Goal: Information Seeking & Learning: Learn about a topic

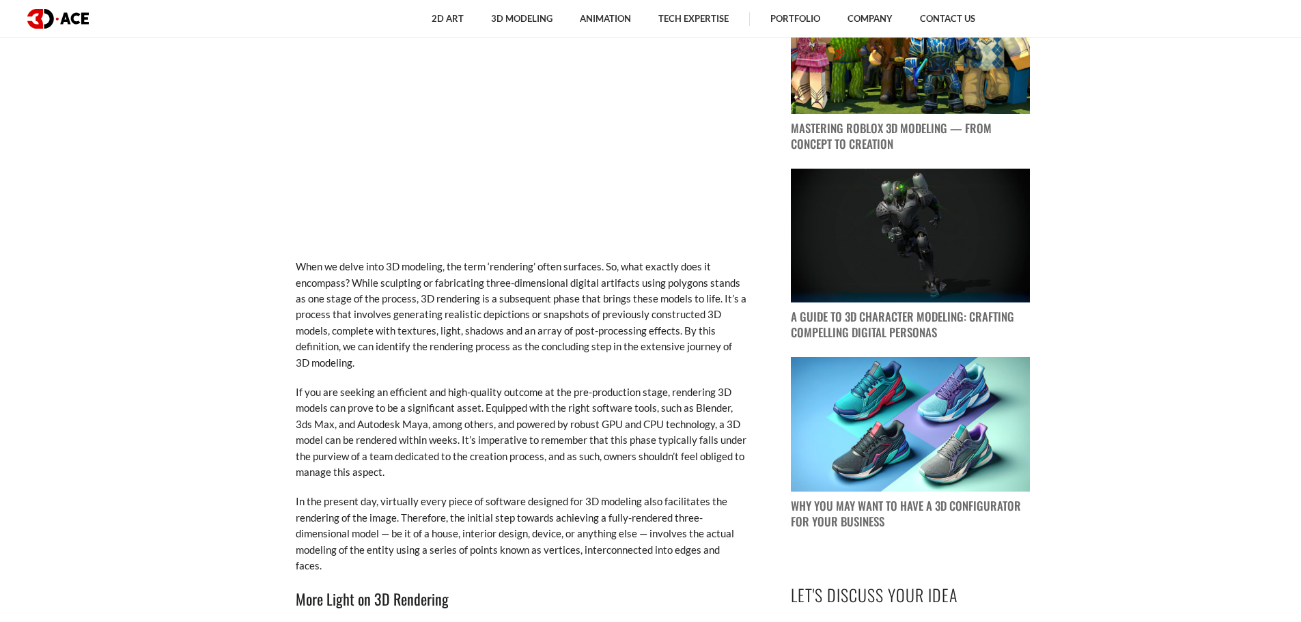
scroll to position [1161, 0]
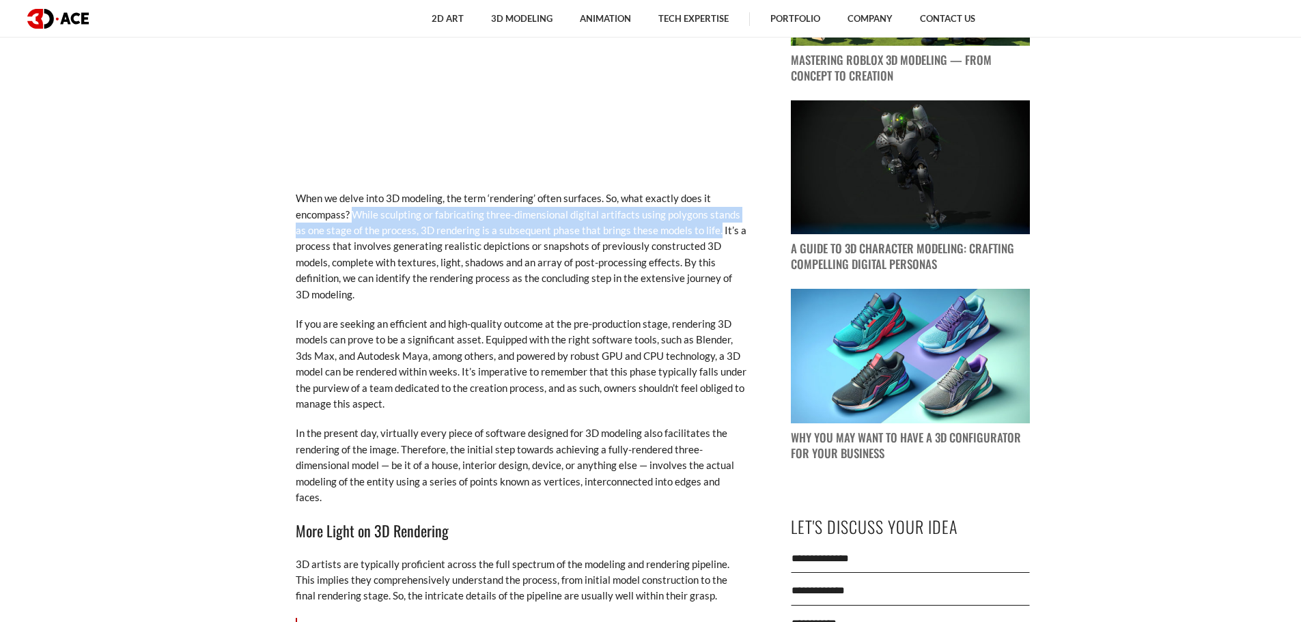
drag, startPoint x: 351, startPoint y: 214, endPoint x: 717, endPoint y: 236, distance: 366.6
click at [717, 236] on p "When we delve into 3D modeling, the term ‘rendering’ often surfaces. So, what e…" at bounding box center [521, 246] width 451 height 112
copy p "While sculpting or fabricating three-dimensional digital artifacts using polygo…"
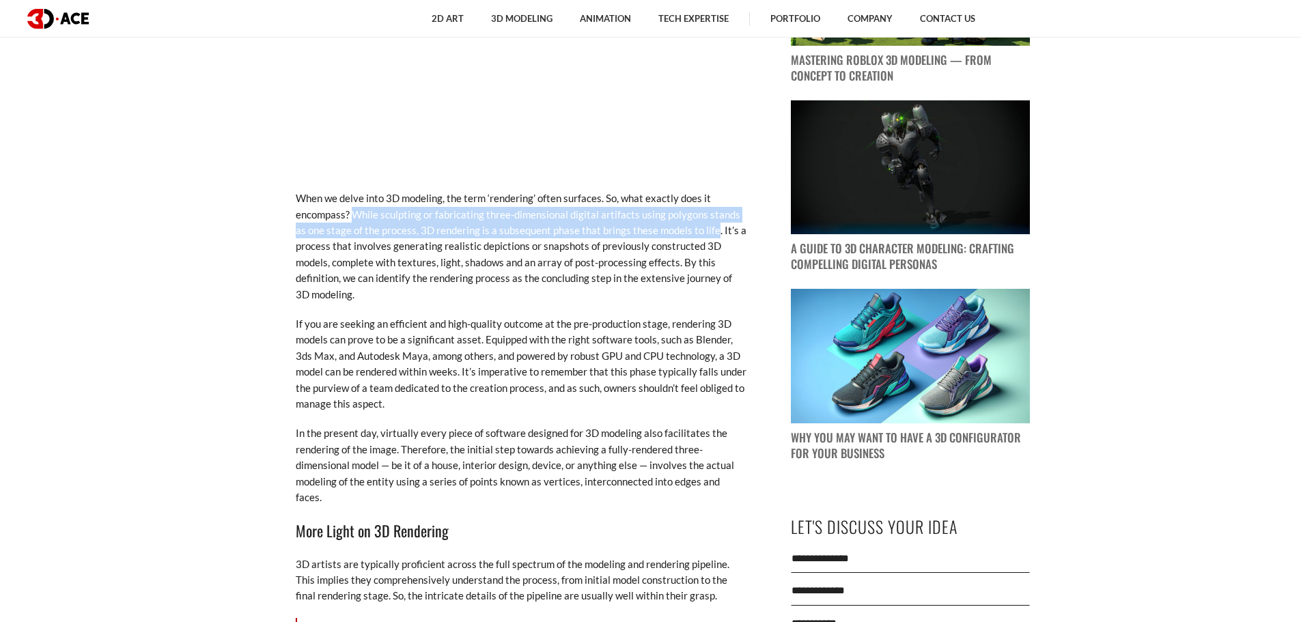
drag, startPoint x: 350, startPoint y: 214, endPoint x: 716, endPoint y: 231, distance: 366.3
click at [716, 231] on p "When we delve into 3D modeling, the term ‘rendering’ often surfaces. So, what e…" at bounding box center [521, 246] width 451 height 112
